Goal: Information Seeking & Learning: Understand process/instructions

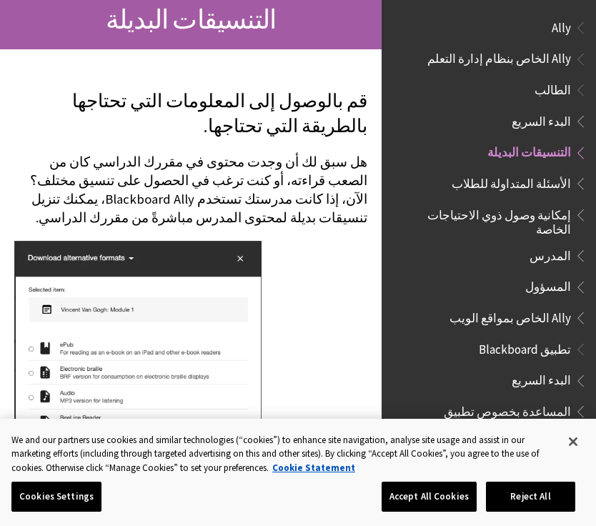
scroll to position [117, 0]
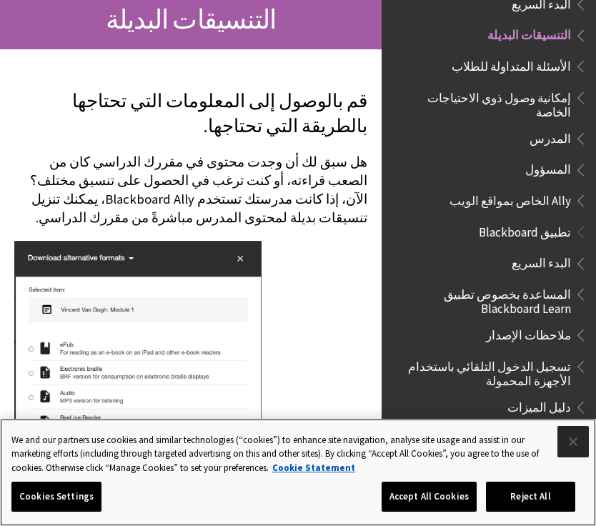
click at [578, 438] on button "Close" at bounding box center [573, 441] width 31 height 31
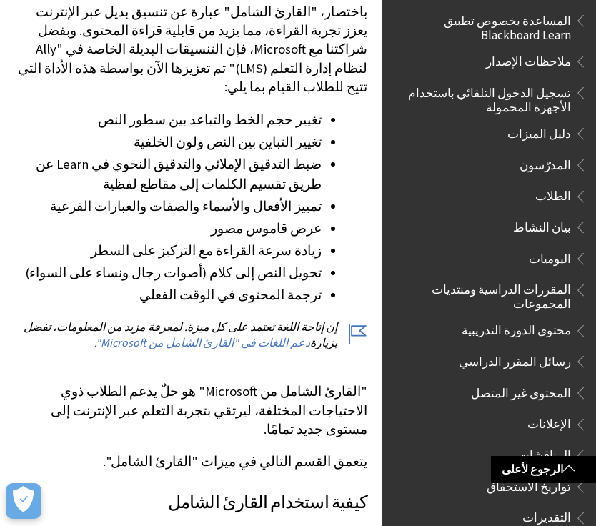
scroll to position [2875, 0]
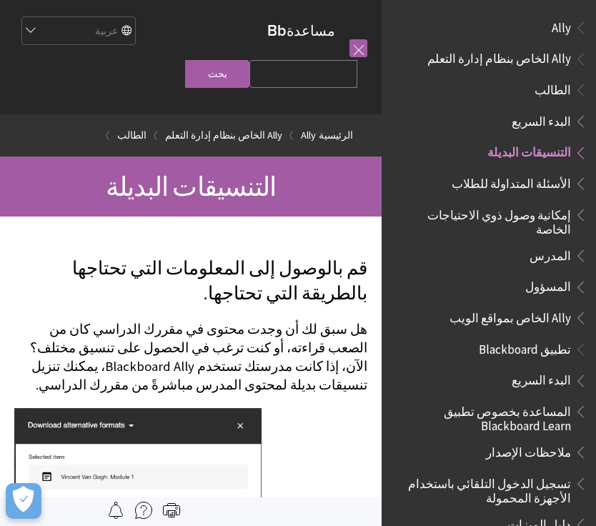
scroll to position [117, 0]
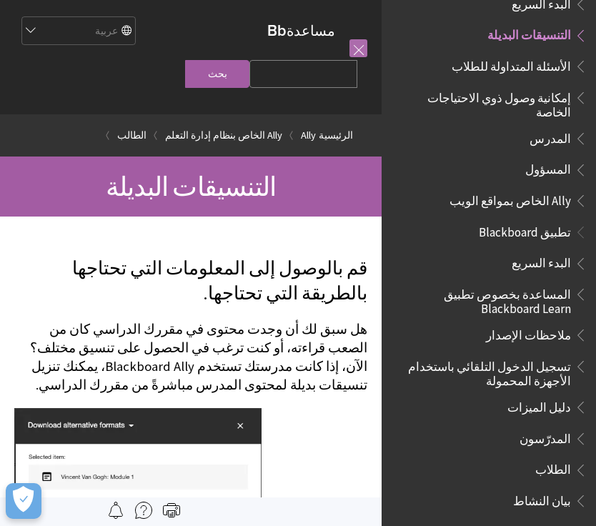
click at [355, 53] on link at bounding box center [359, 48] width 18 height 18
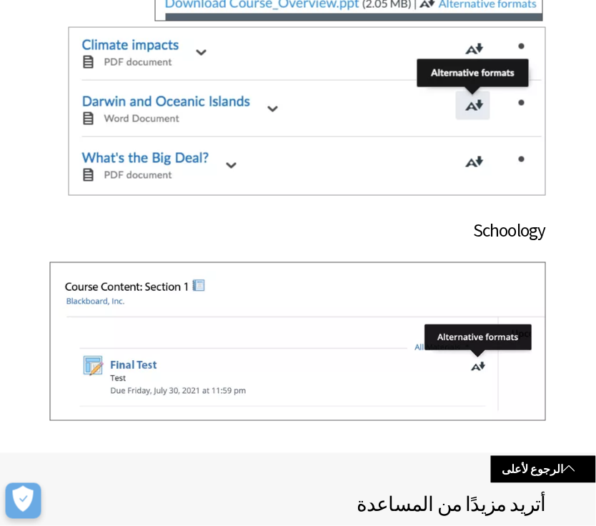
scroll to position [14949, 0]
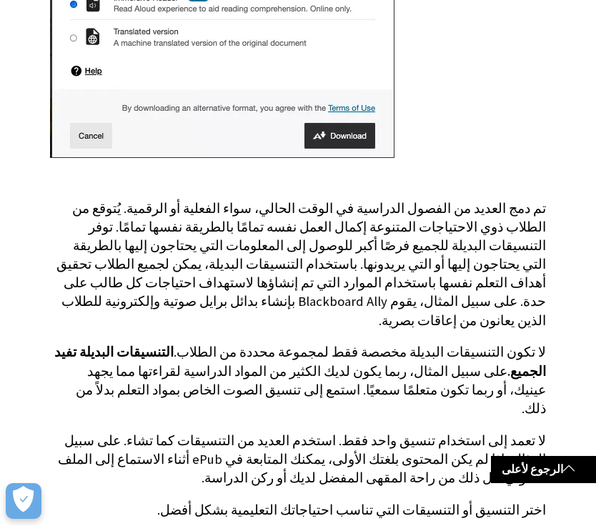
scroll to position [771, 0]
